Goal: Task Accomplishment & Management: Manage account settings

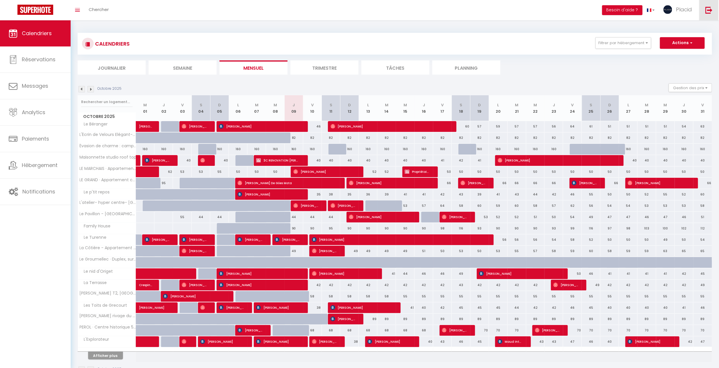
click at [707, 11] on img at bounding box center [708, 9] width 7 height 7
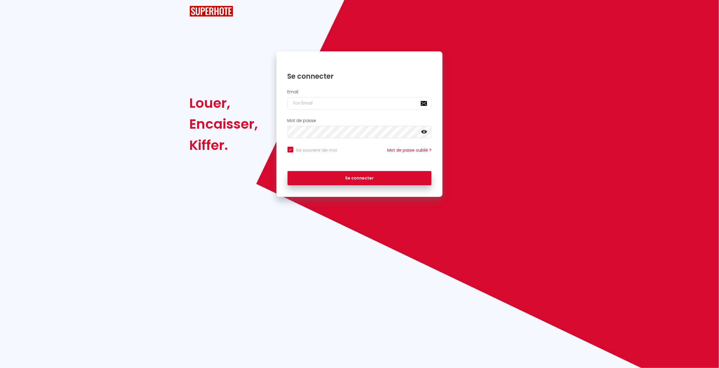
checkbox input "true"
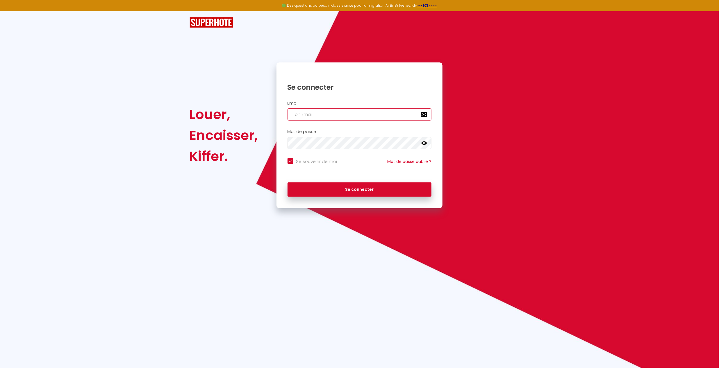
click at [395, 110] on input "email" at bounding box center [359, 114] width 144 height 12
type input "[EMAIL_ADDRESS][DOMAIN_NAME]"
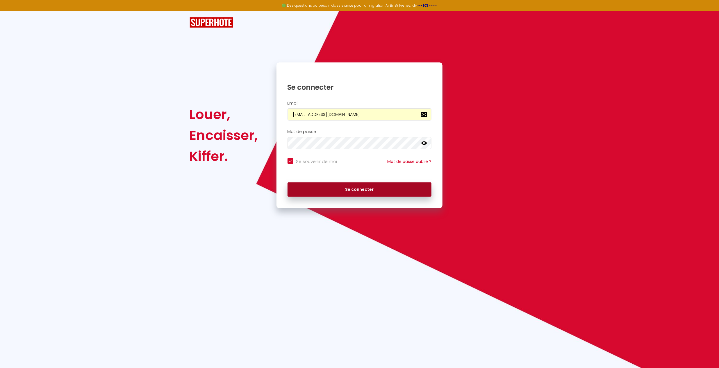
click at [376, 186] on button "Se connecter" at bounding box center [359, 190] width 144 height 15
checkbox input "true"
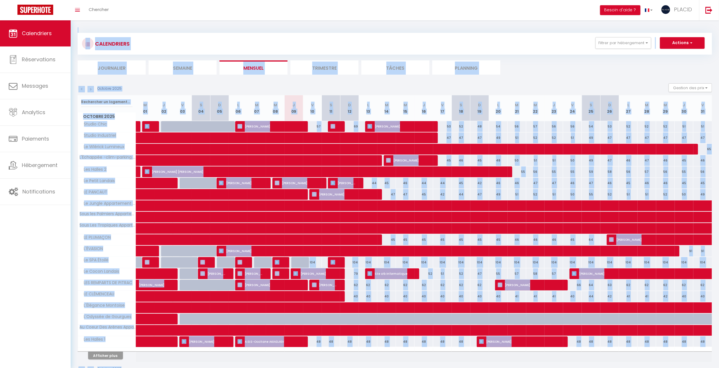
drag, startPoint x: 704, startPoint y: 347, endPoint x: -49, endPoint y: -14, distance: 835.2
click at [0, 0] on html "🟢 Des questions ou besoin d'assistance pour la migration AirBnB? Prenez rdv >>>…" at bounding box center [359, 184] width 719 height 368
click at [571, 78] on section "Octobre 2025 Gestion des prix Nb Nuits minimum Règles Disponibilité Octobre 202…" at bounding box center [395, 229] width 634 height 302
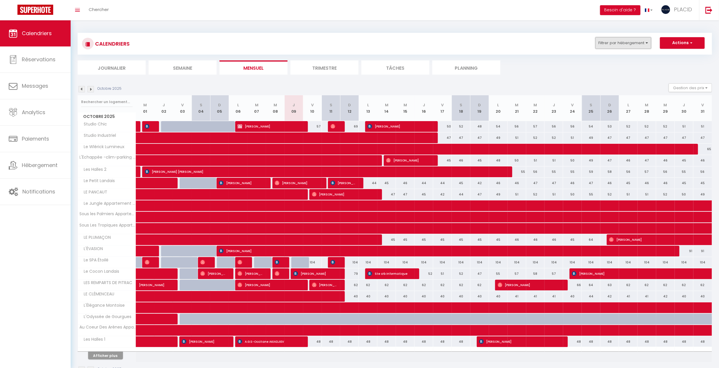
click at [618, 43] on button "Filtrer par hébergement" at bounding box center [623, 43] width 56 height 12
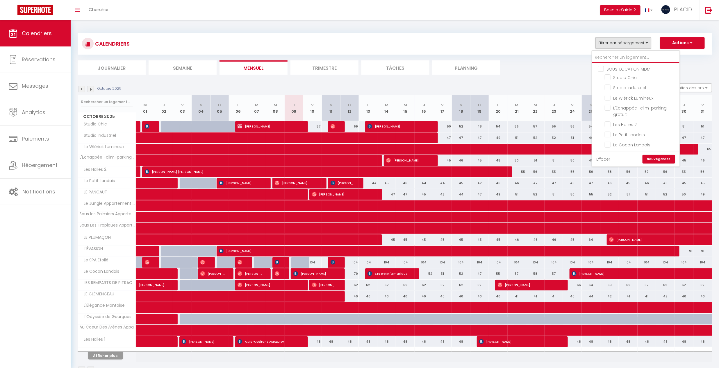
click at [616, 60] on input "text" at bounding box center [635, 57] width 87 height 10
type input "s"
checkbox input "false"
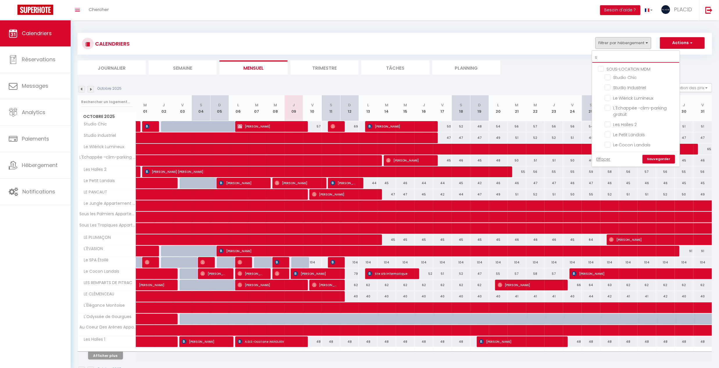
checkbox input "false"
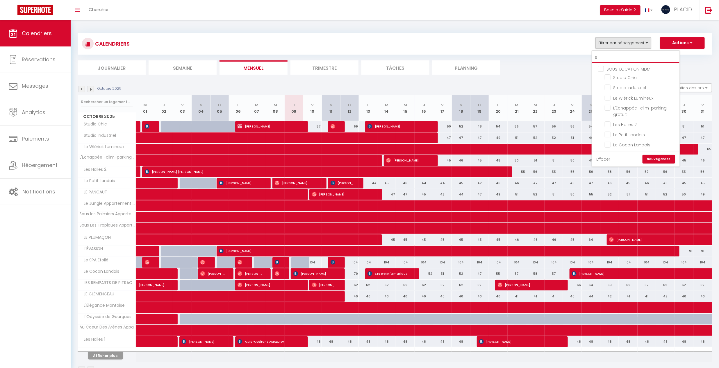
checkbox input "false"
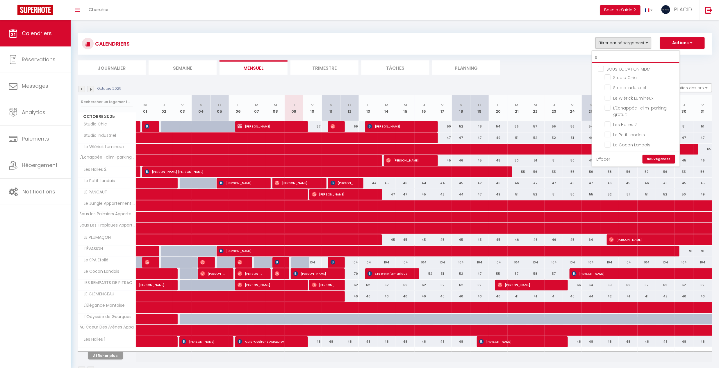
checkbox input "false"
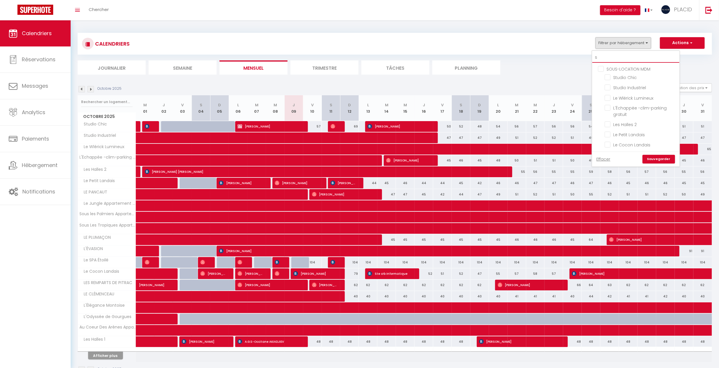
checkbox input "false"
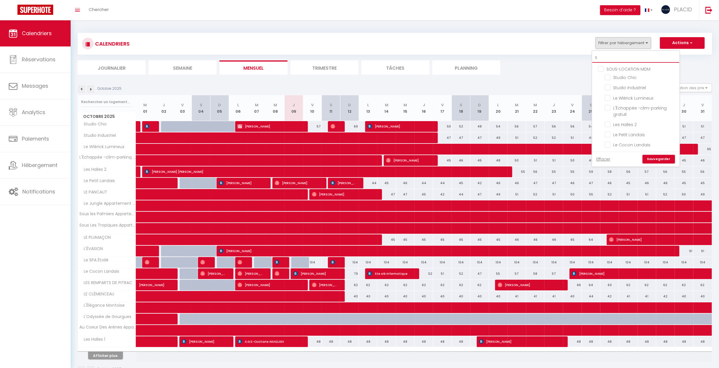
checkbox input "false"
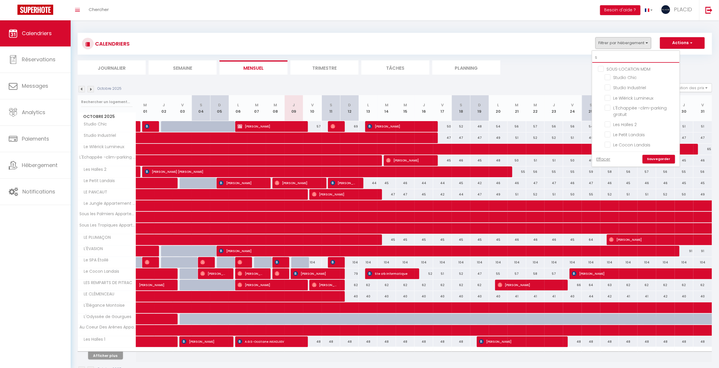
checkbox input "false"
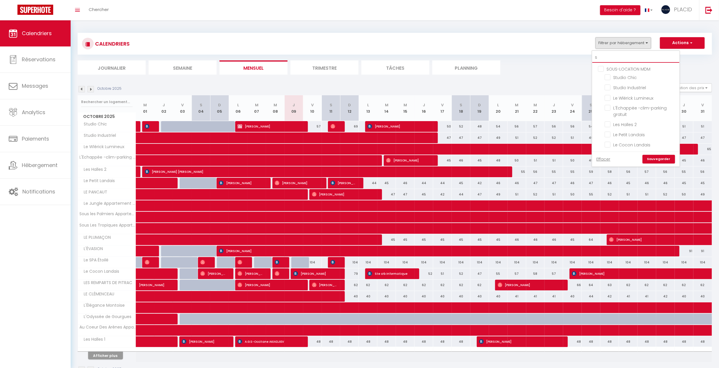
checkbox input "false"
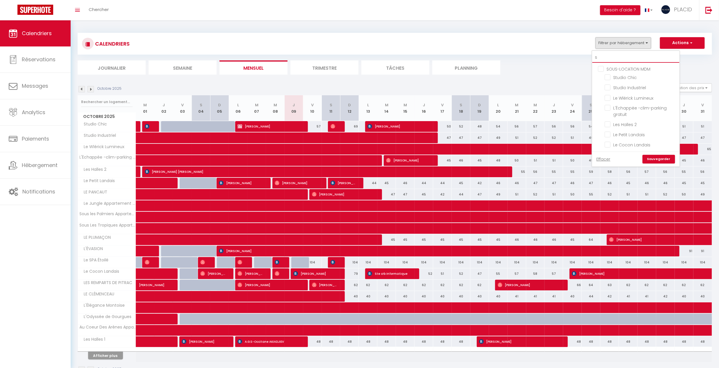
checkbox input "false"
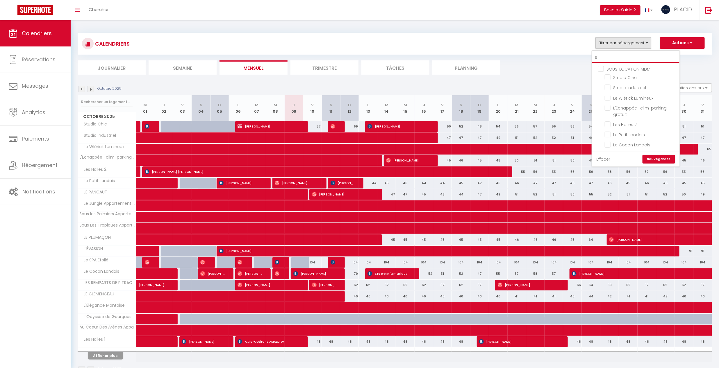
checkbox input "false"
type input "sp"
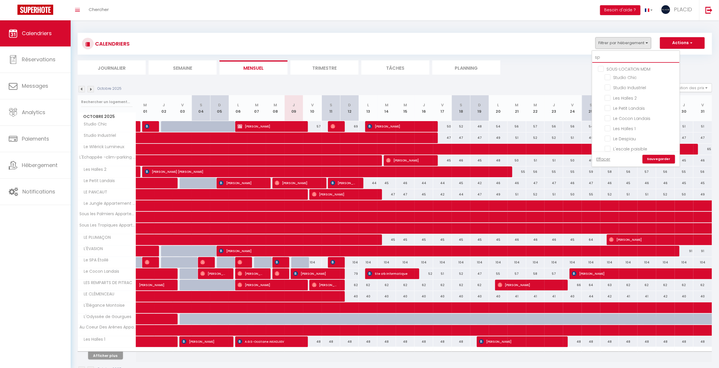
checkbox input "false"
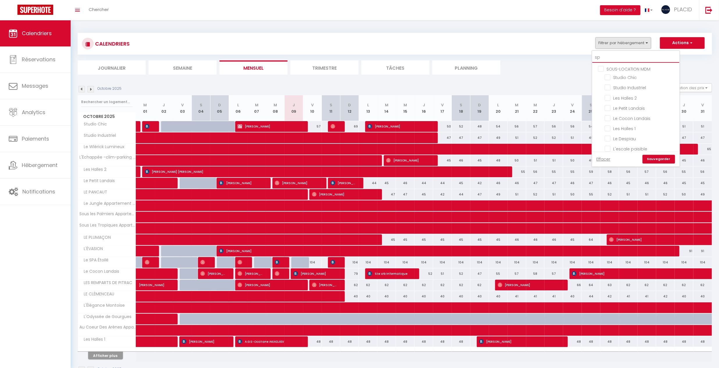
checkbox input "false"
type input "spa"
checkbox input "false"
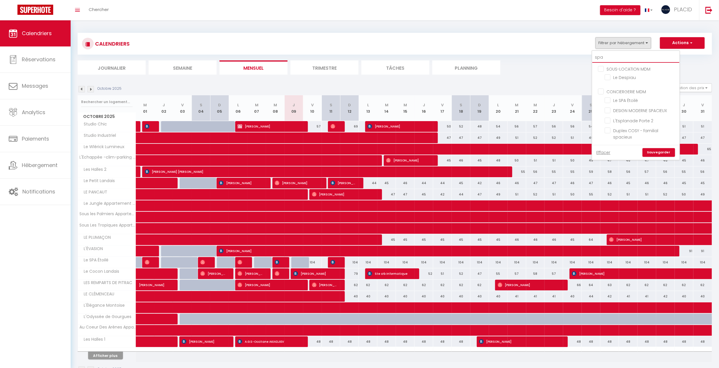
checkbox input "false"
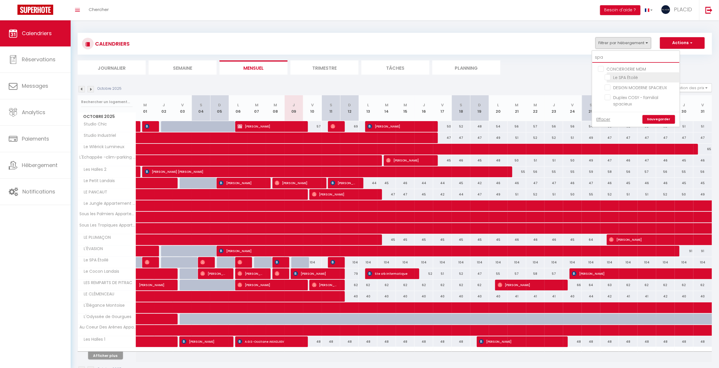
type input "spa"
click at [609, 76] on input "Le SPA Étoilé" at bounding box center [641, 77] width 73 height 6
checkbox input "true"
checkbox input "false"
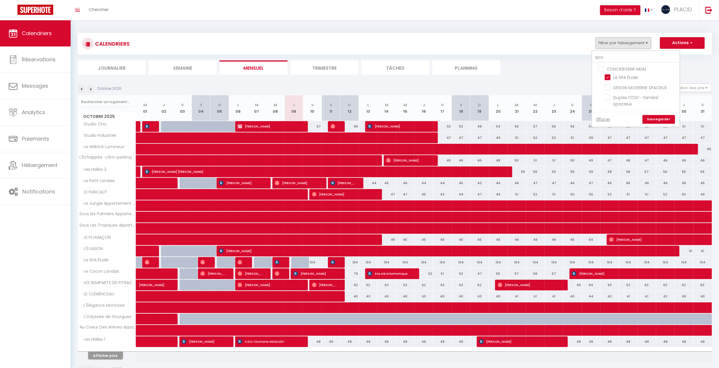
click at [662, 121] on link "Sauvegarder" at bounding box center [658, 119] width 33 height 9
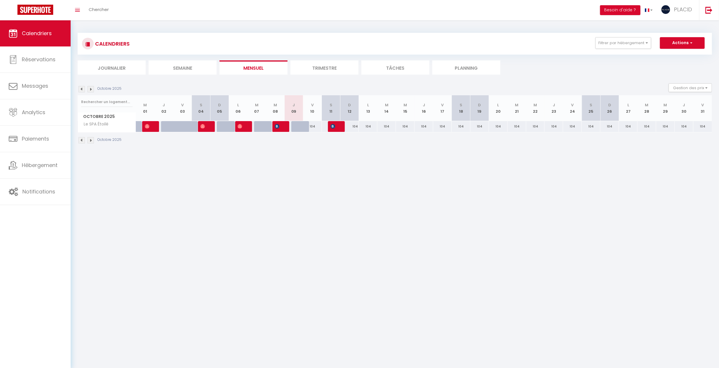
click at [314, 127] on div "104" at bounding box center [312, 126] width 19 height 11
type input "104"
select select "1"
type input "Ven 10 Octobre 2025"
type input "[DATE]"
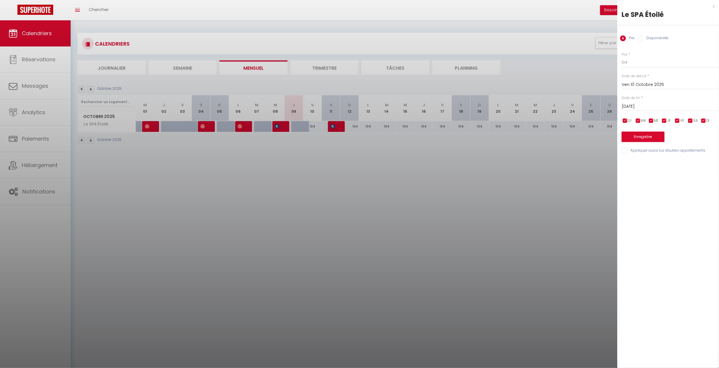
click at [643, 38] on input "Disponibilité" at bounding box center [640, 38] width 6 height 6
radio input "true"
radio input "false"
click at [634, 59] on select "Disponible Indisponible" at bounding box center [669, 62] width 97 height 11
select select "0"
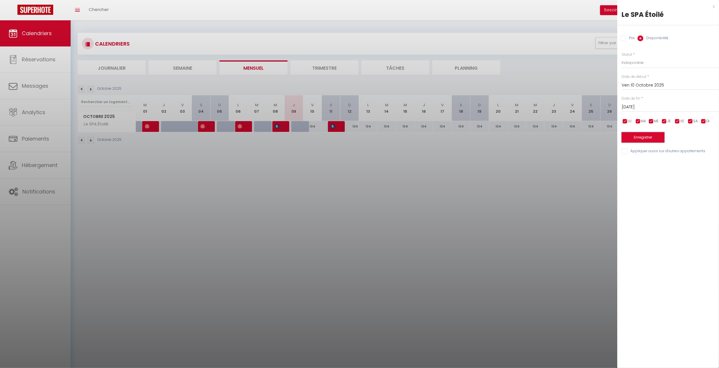
click at [645, 138] on button "Enregistrer" at bounding box center [642, 137] width 43 height 10
